Goal: Check status

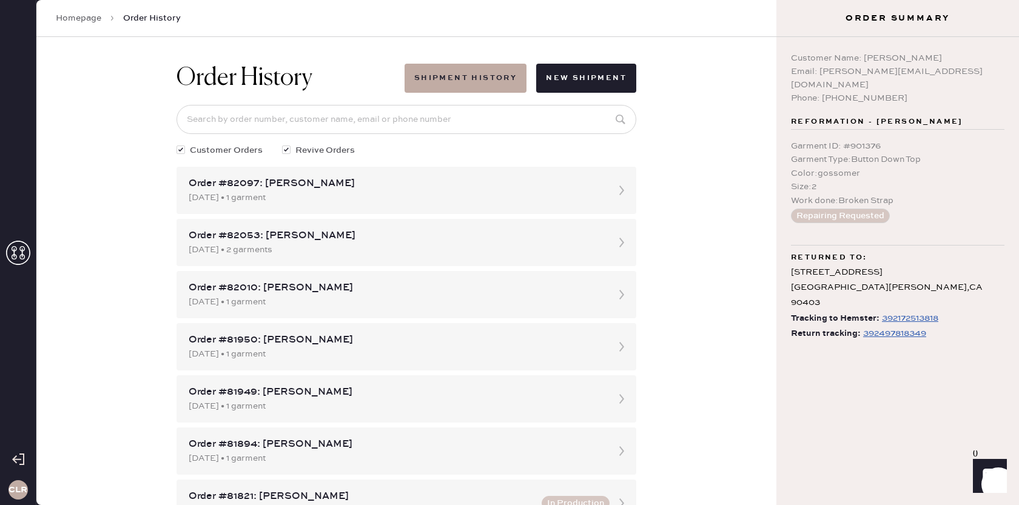
click at [22, 254] on use at bounding box center [18, 253] width 24 height 24
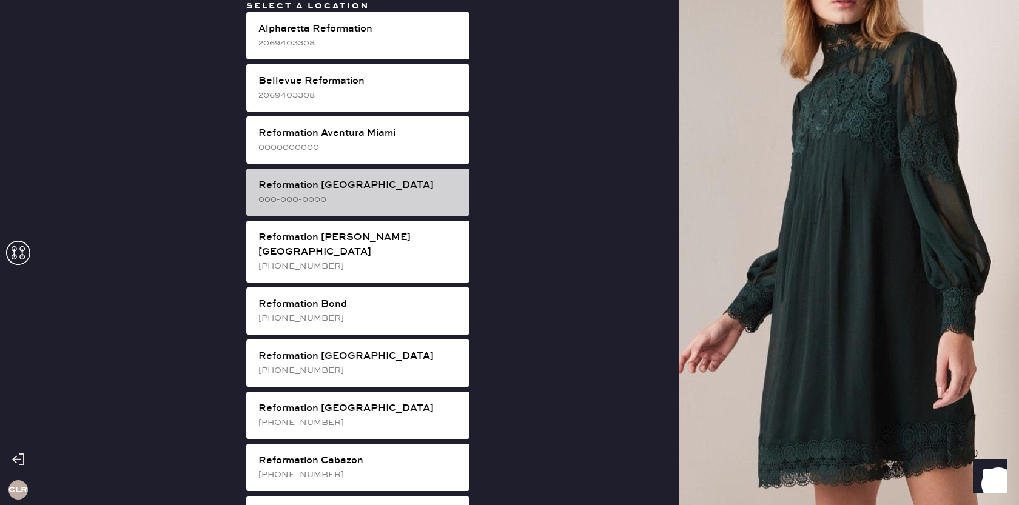
click at [360, 188] on div "Reformation [GEOGRAPHIC_DATA]" at bounding box center [359, 185] width 201 height 15
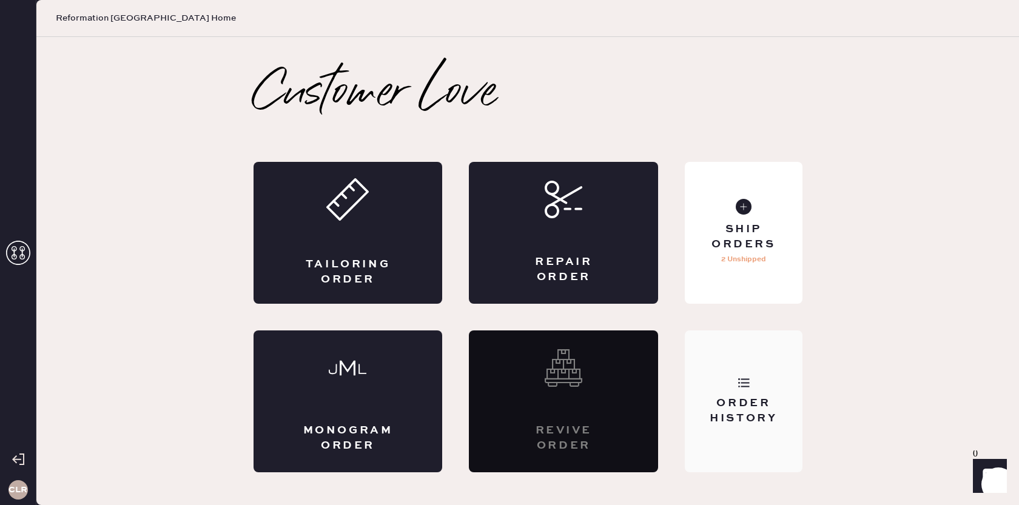
click at [738, 384] on icon at bounding box center [744, 383] width 12 height 12
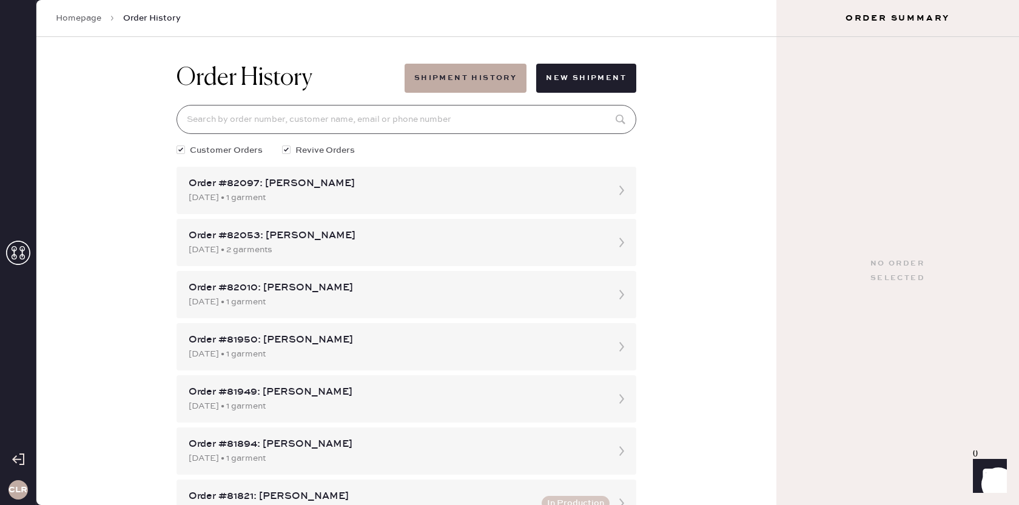
click at [572, 118] on input at bounding box center [407, 119] width 460 height 29
paste input "906968"
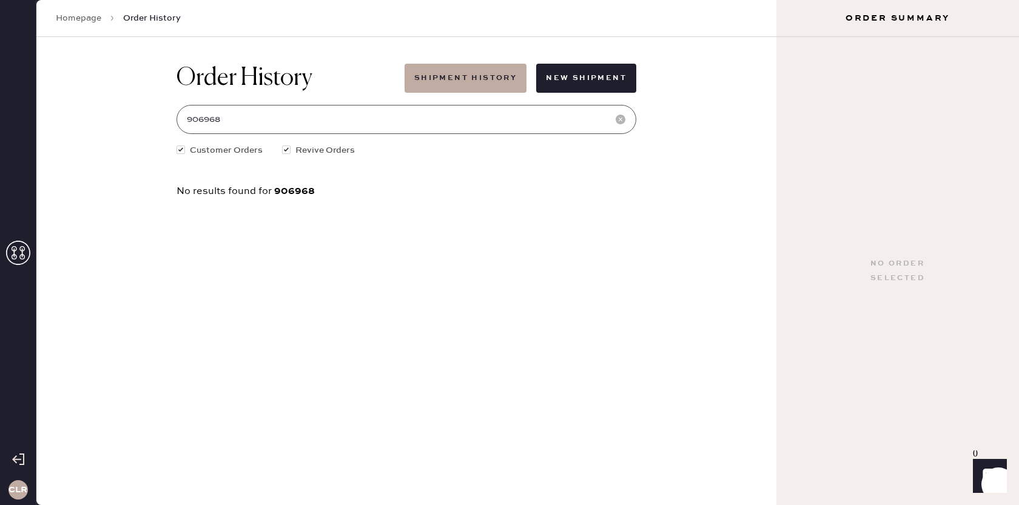
click at [286, 119] on input "906968" at bounding box center [407, 119] width 460 height 29
paste input "[EMAIL_ADDRESS][DOMAIN_NAME]"
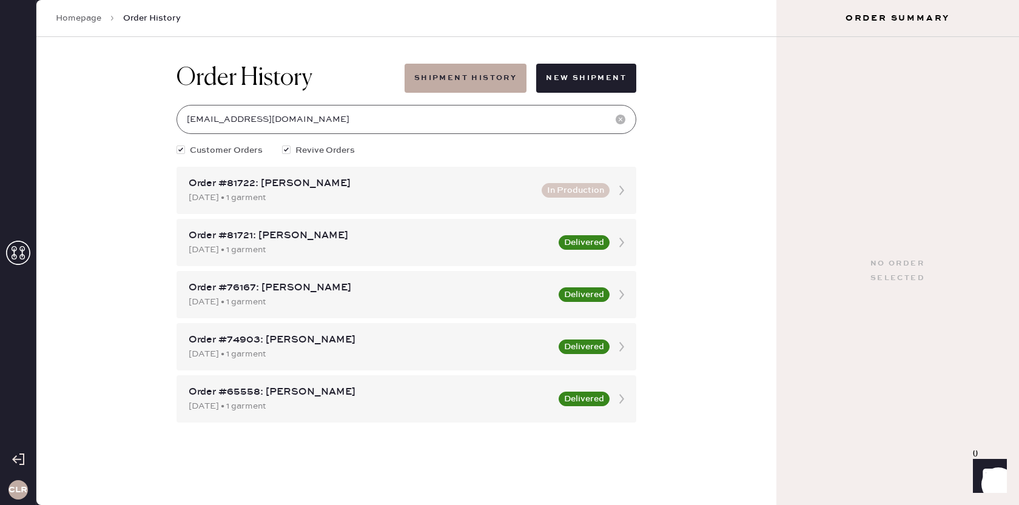
type input "[EMAIL_ADDRESS][DOMAIN_NAME]"
click at [617, 239] on icon at bounding box center [622, 243] width 24 height 24
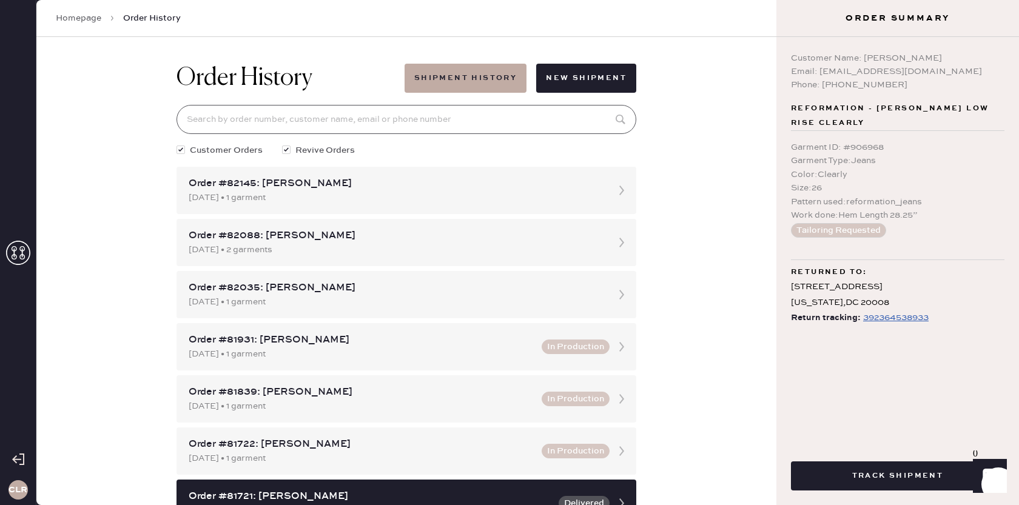
click at [526, 118] on input at bounding box center [407, 119] width 460 height 29
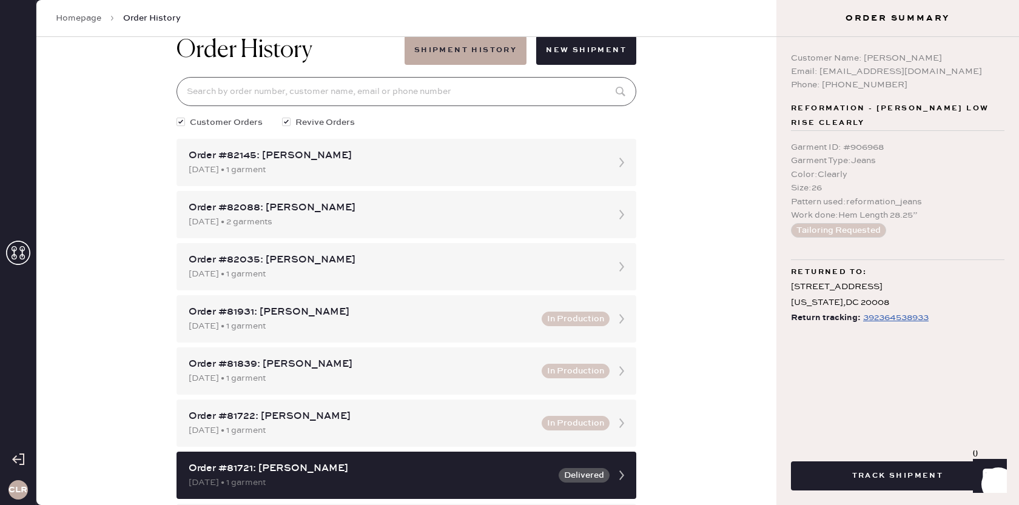
scroll to position [32, 0]
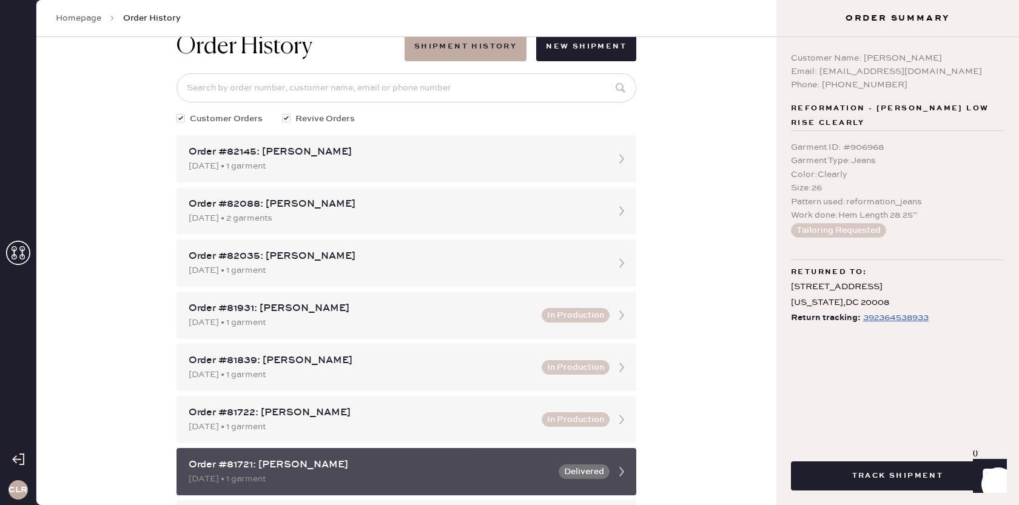
click at [241, 463] on div "Order #81721: [PERSON_NAME]" at bounding box center [370, 465] width 363 height 15
drag, startPoint x: 252, startPoint y: 465, endPoint x: 225, endPoint y: 467, distance: 28.0
click at [225, 467] on div "Order #81721: [PERSON_NAME]" at bounding box center [370, 465] width 363 height 15
copy div "81721"
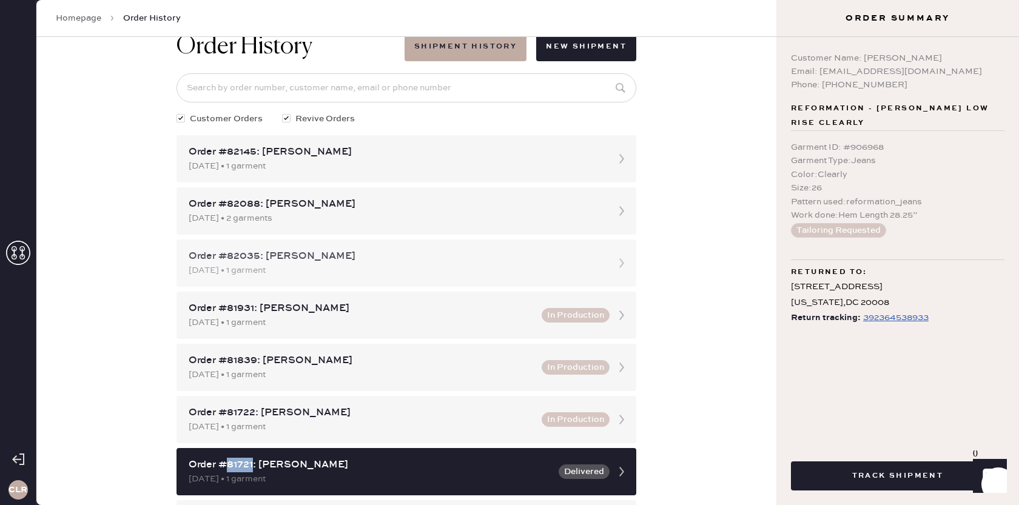
scroll to position [56, 0]
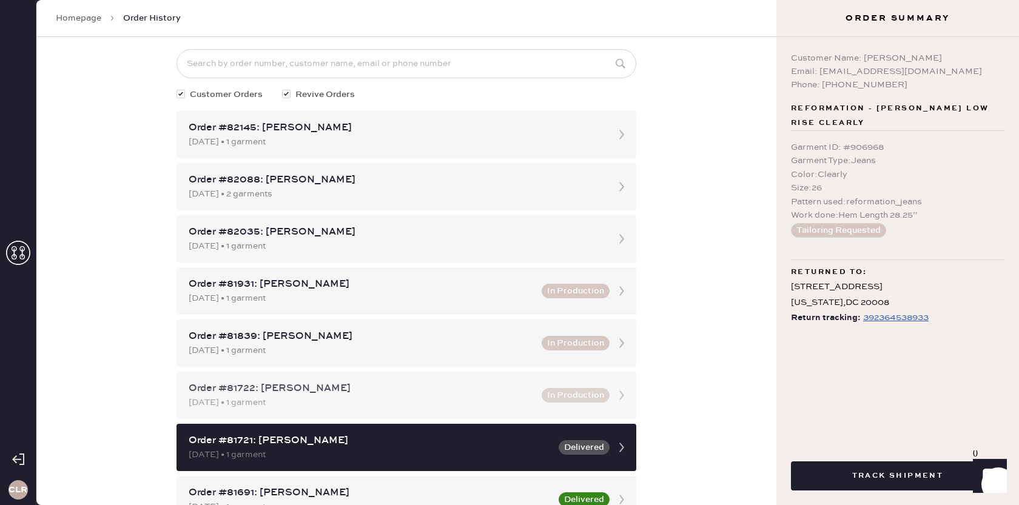
click at [618, 394] on icon at bounding box center [622, 396] width 24 height 24
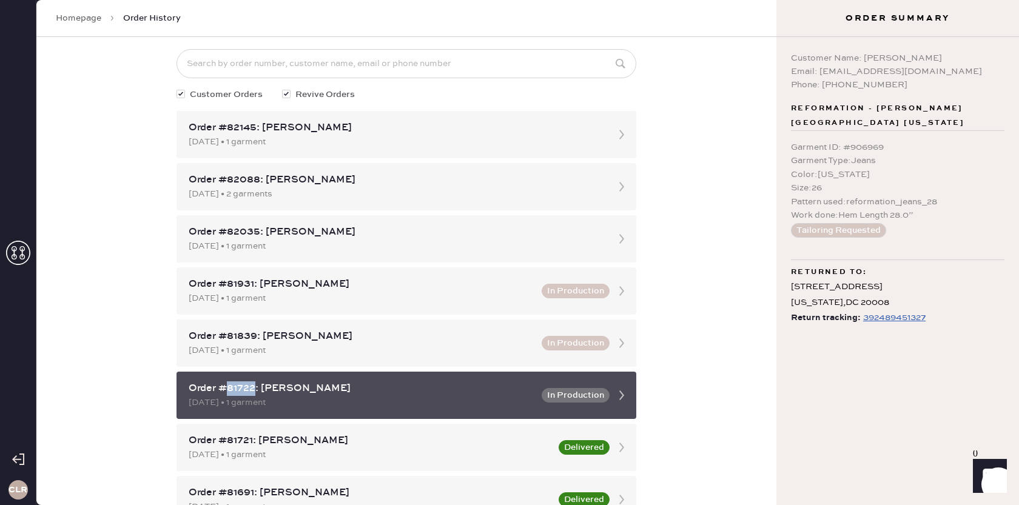
drag, startPoint x: 255, startPoint y: 387, endPoint x: 228, endPoint y: 394, distance: 28.4
click at [228, 394] on div "Order #81722: [PERSON_NAME]" at bounding box center [362, 389] width 346 height 15
copy div "81722"
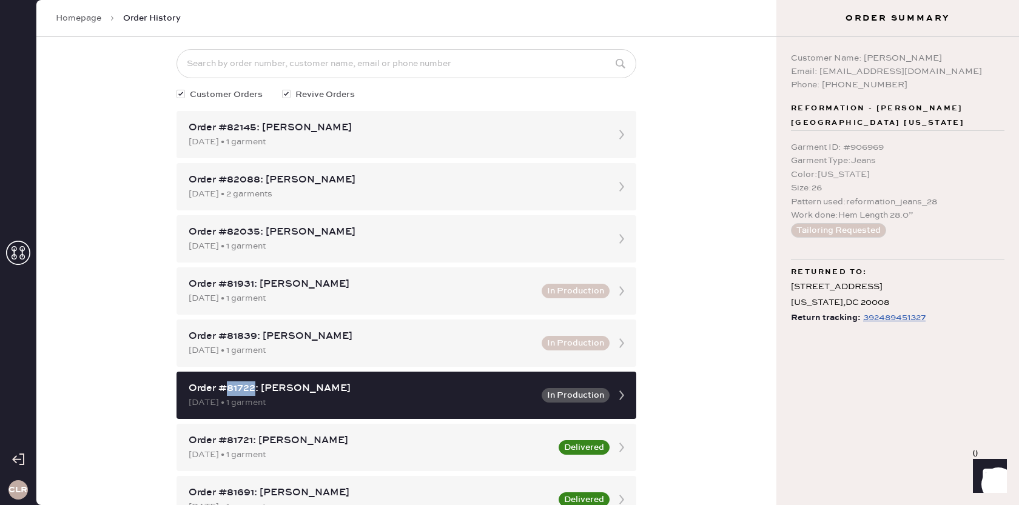
click at [886, 319] on div "392489451327" at bounding box center [895, 318] width 63 height 15
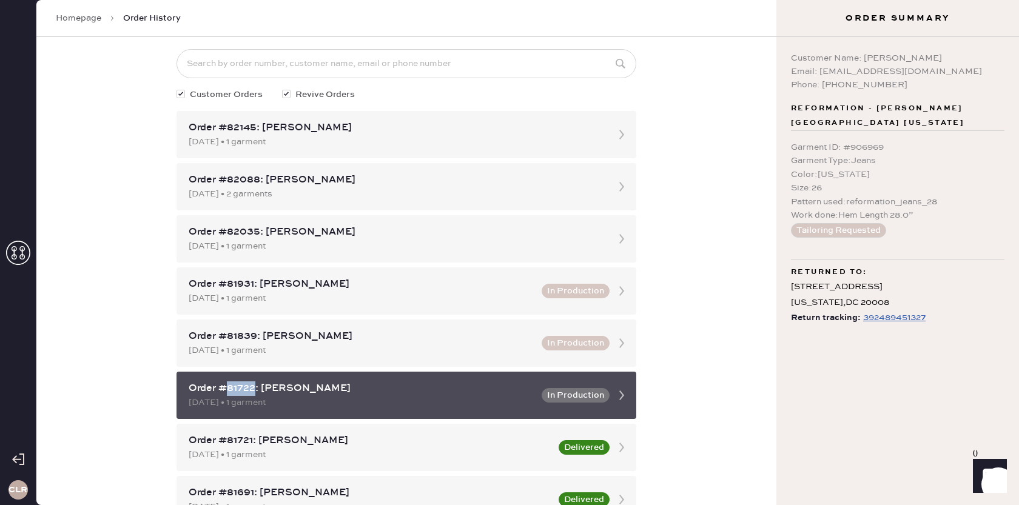
click at [248, 391] on div "Order #81722: [PERSON_NAME]" at bounding box center [362, 389] width 346 height 15
drag, startPoint x: 252, startPoint y: 390, endPoint x: 185, endPoint y: 387, distance: 66.8
click at [185, 387] on div "Order #81722: [PERSON_NAME] [DATE] • 1 garment In Production" at bounding box center [407, 395] width 460 height 47
drag, startPoint x: 255, startPoint y: 389, endPoint x: 182, endPoint y: 390, distance: 73.4
click at [182, 390] on div "Order #81722: [PERSON_NAME] [DATE] • 1 garment In Production" at bounding box center [407, 395] width 460 height 47
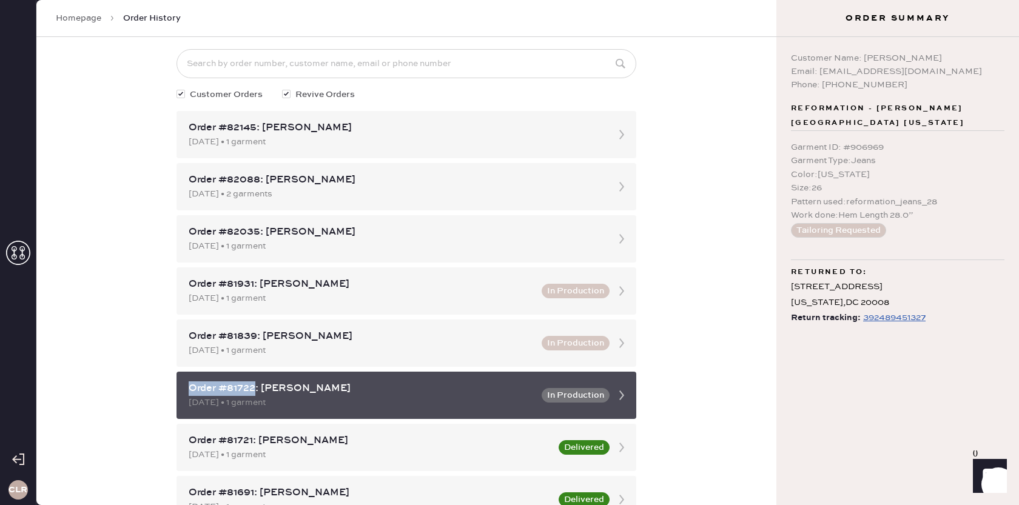
copy div "Order #81722"
